Goal: Information Seeking & Learning: Learn about a topic

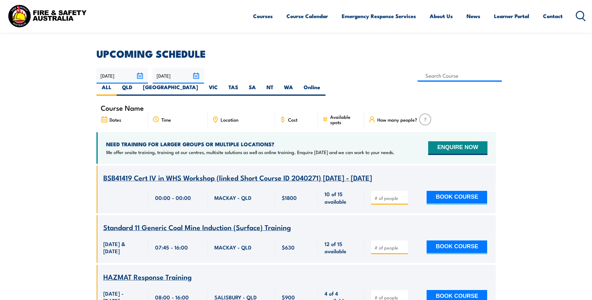
scroll to position [62, 0]
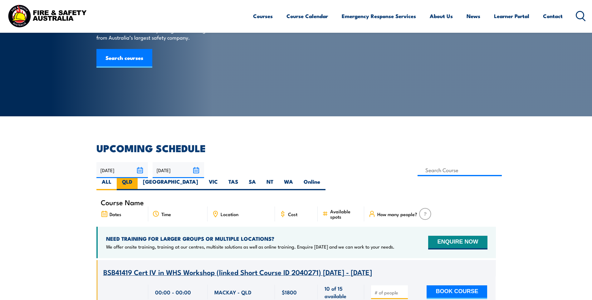
click at [138, 178] on label "QLD" at bounding box center [127, 184] width 21 height 12
click at [136, 178] on input "QLD" at bounding box center [134, 180] width 4 height 4
radio input "true"
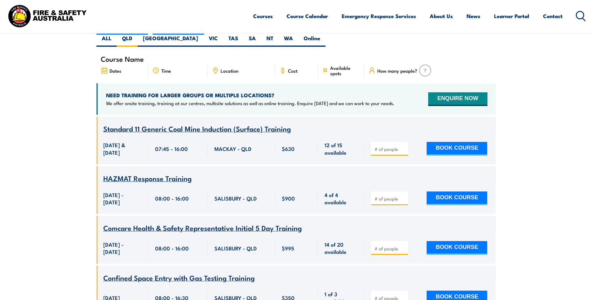
click at [238, 63] on div "Location" at bounding box center [241, 70] width 67 height 15
click at [227, 68] on span "Location" at bounding box center [230, 70] width 18 height 5
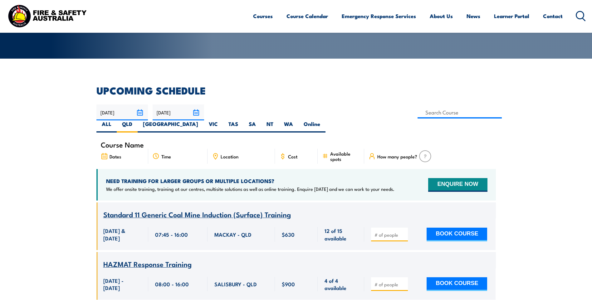
scroll to position [112, 0]
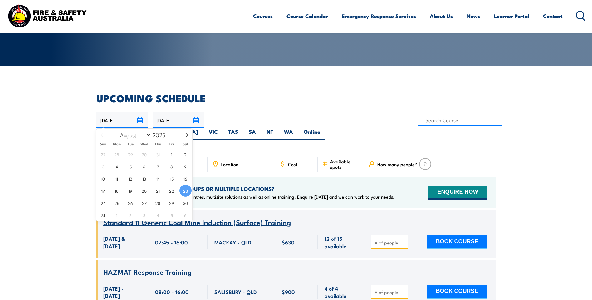
click at [141, 121] on input "[DATE]" at bounding box center [122, 120] width 52 height 16
click at [188, 136] on icon at bounding box center [187, 135] width 4 height 4
select select "8"
click at [117, 155] on span "1" at bounding box center [117, 154] width 12 height 12
type input "01/09/2025"
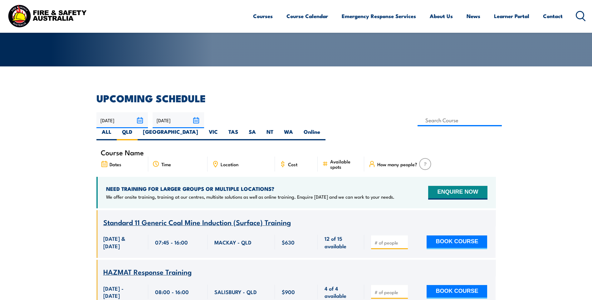
click at [195, 121] on input "22/10/2025" at bounding box center [179, 120] width 52 height 16
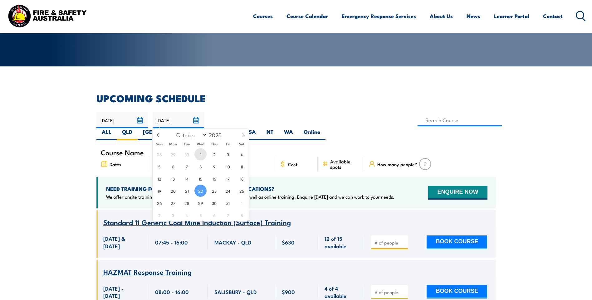
click at [202, 155] on span "1" at bounding box center [200, 154] width 12 height 12
type input "01/10/2025"
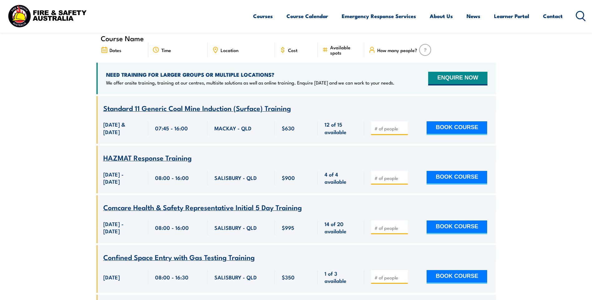
scroll to position [268, 0]
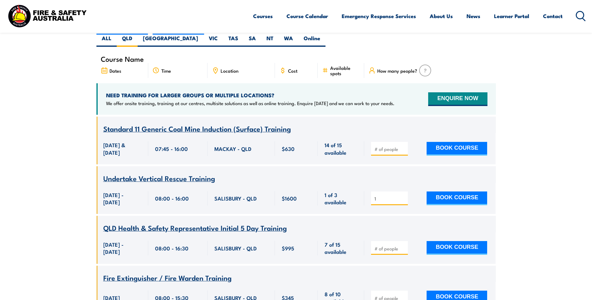
type input "1"
click at [402, 196] on input "1" at bounding box center [390, 199] width 31 height 6
click at [404, 196] on input "1" at bounding box center [390, 199] width 31 height 6
click at [393, 176] on div "Undertake Vertical Rescue Training" at bounding box center [296, 179] width 386 height 8
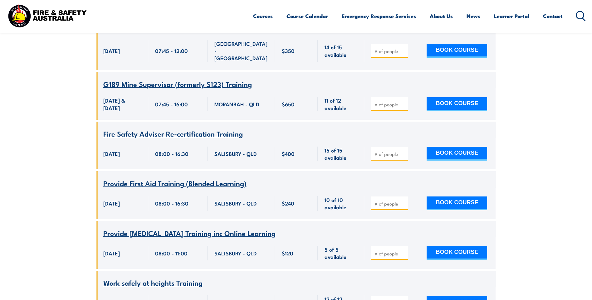
scroll to position [3608, 0]
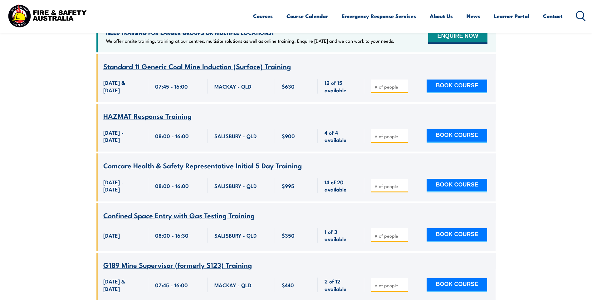
scroll to position [424, 0]
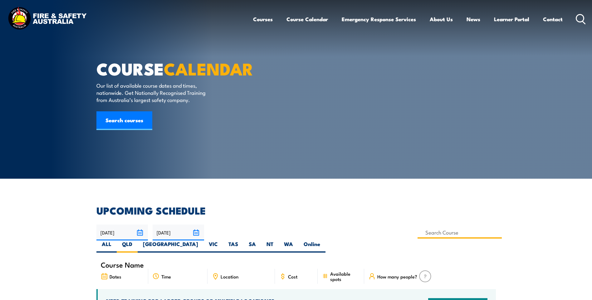
click at [418, 232] on input at bounding box center [460, 233] width 85 height 12
type input "Fire Safety Adviser Training"
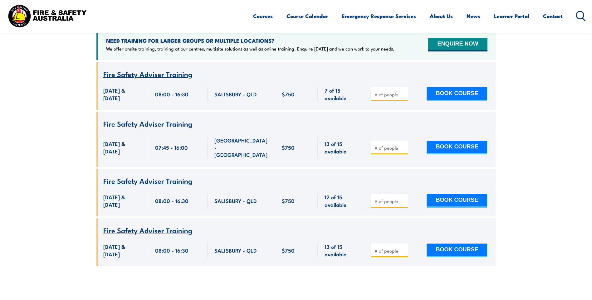
scroll to position [268, 0]
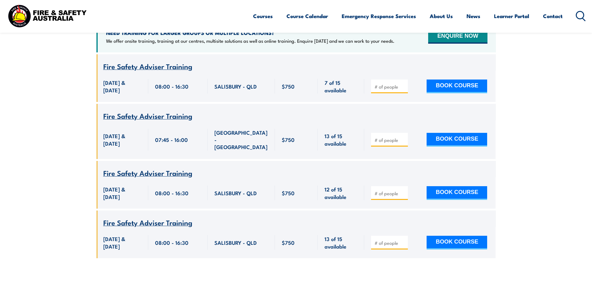
click at [134, 112] on span "Fire Safety Adviser Training" at bounding box center [147, 115] width 89 height 11
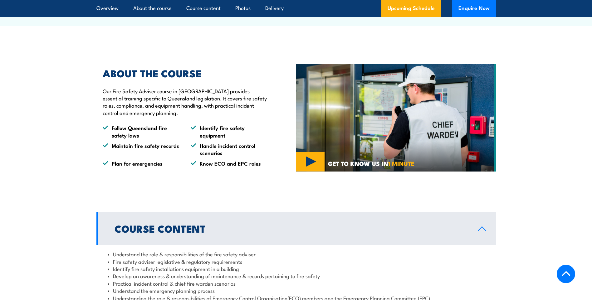
scroll to position [375, 0]
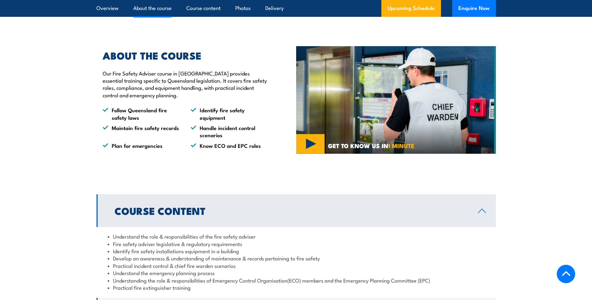
click at [322, 152] on img at bounding box center [396, 100] width 200 height 108
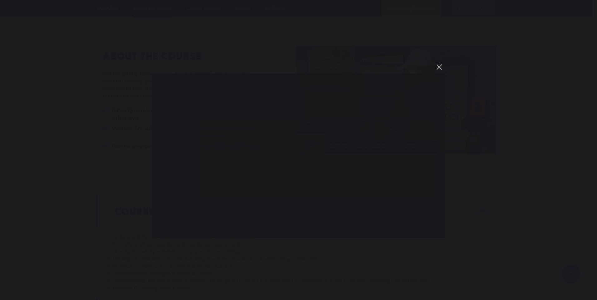
click at [441, 68] on button "You can close this modal content with the ESC key" at bounding box center [439, 67] width 11 height 11
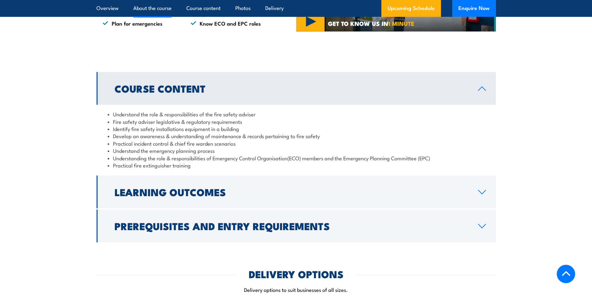
scroll to position [499, 0]
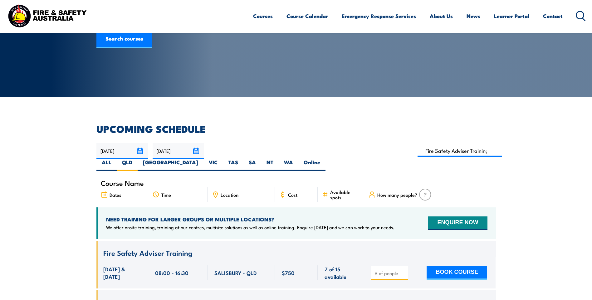
scroll to position [81, 0]
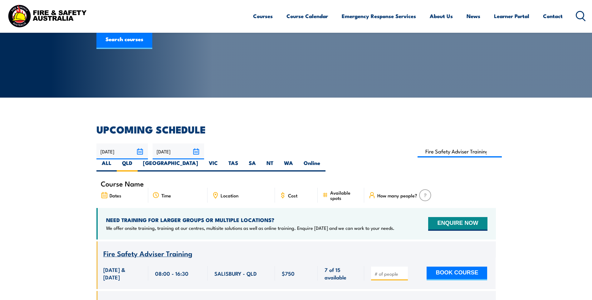
click at [149, 248] on span "Fire Safety Adviser Training" at bounding box center [147, 253] width 89 height 11
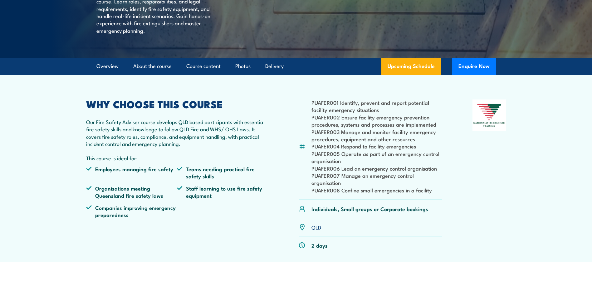
scroll to position [125, 0]
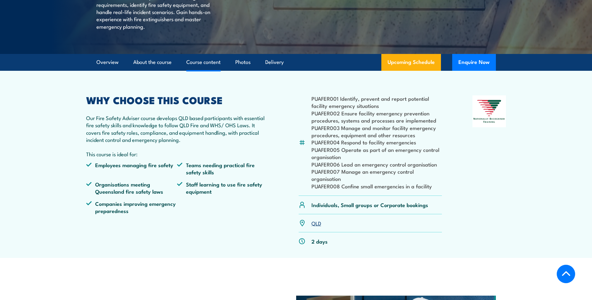
click at [198, 71] on link "Course content" at bounding box center [203, 62] width 34 height 17
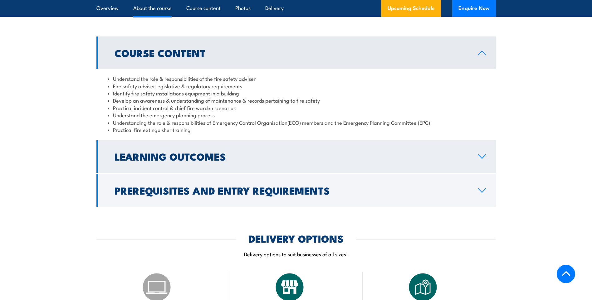
scroll to position [544, 0]
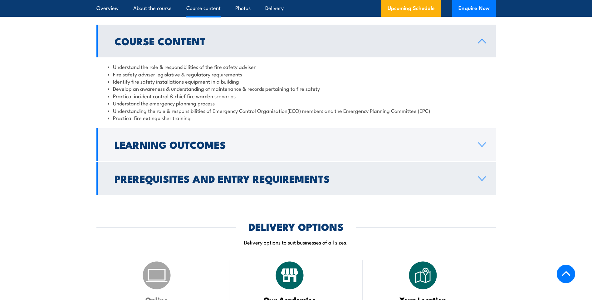
click at [184, 183] on h2 "Prerequisites and Entry Requirements" at bounding box center [292, 178] width 354 height 9
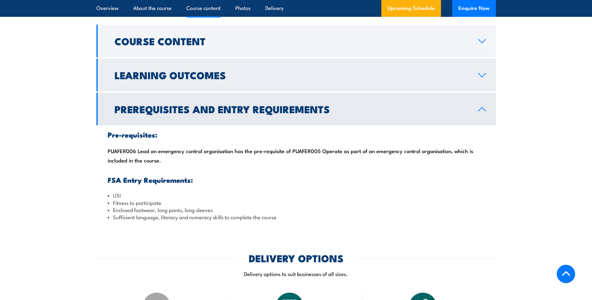
click at [292, 79] on h2 "Learning Outcomes" at bounding box center [292, 75] width 354 height 9
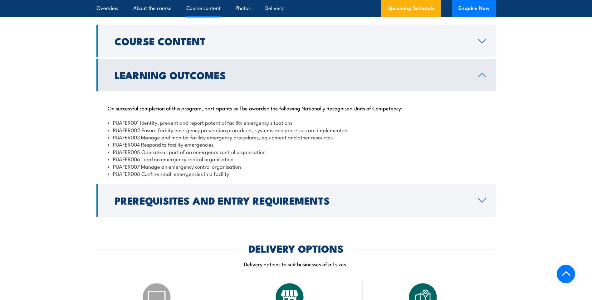
click at [292, 79] on h2 "Learning Outcomes" at bounding box center [292, 75] width 354 height 9
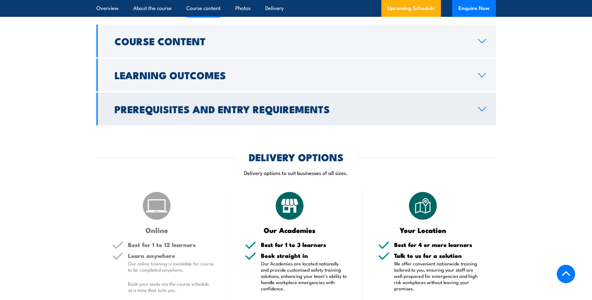
click at [281, 113] on h2 "Prerequisites and Entry Requirements" at bounding box center [292, 109] width 354 height 9
